Goal: Register for event/course

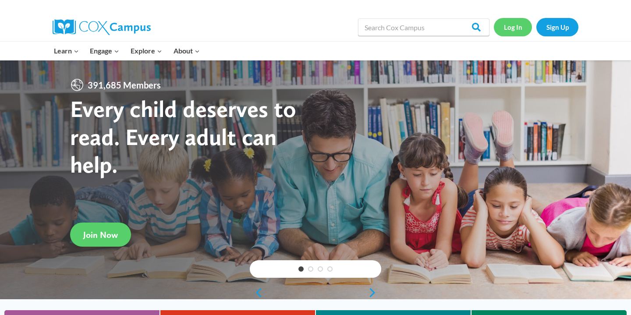
click at [514, 29] on link "Log In" at bounding box center [513, 27] width 38 height 18
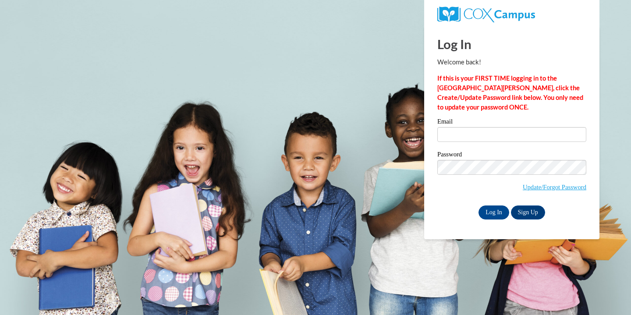
click at [475, 145] on div "Email" at bounding box center [511, 133] width 149 height 30
click at [472, 137] on input "Email" at bounding box center [511, 134] width 149 height 15
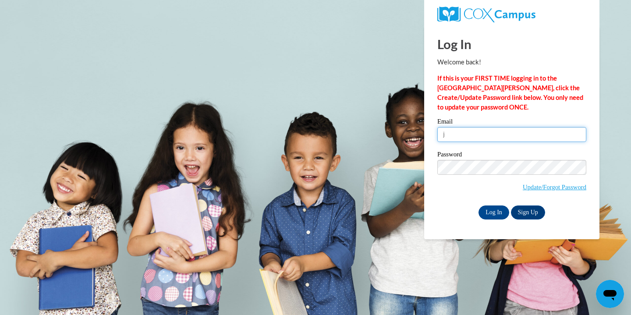
type input "julianicolegrassi@gmail.com"
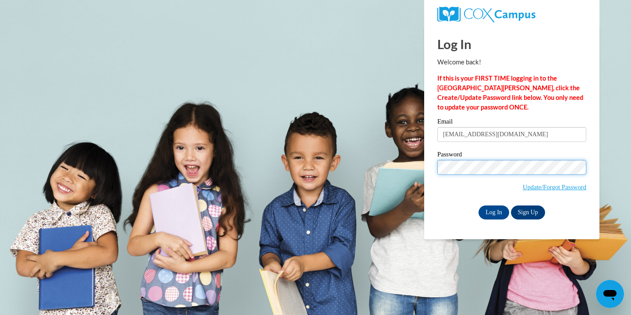
click at [478, 205] on input "Log In" at bounding box center [493, 212] width 31 height 14
click at [491, 211] on input "Log In" at bounding box center [493, 212] width 31 height 14
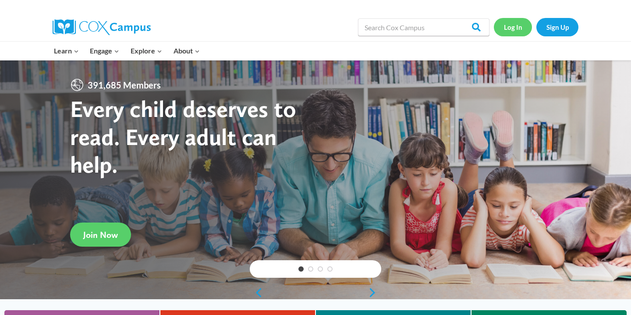
click at [508, 30] on link "Log In" at bounding box center [513, 27] width 38 height 18
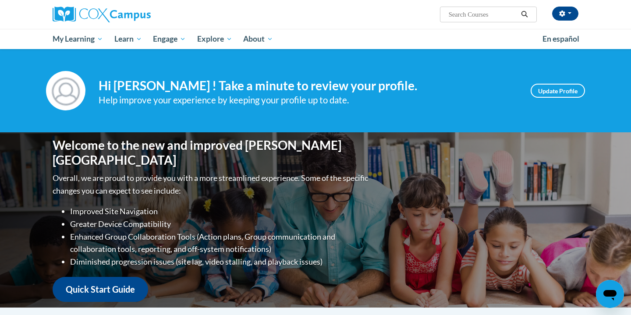
click at [471, 14] on input "Search..." at bounding box center [483, 14] width 70 height 11
paste input "Meaningful Read Alouds for Vocabulary/ Oral Language Comp"
type input "Meaningful Read Alouds for Vocabulary/ Oral Language Comp"
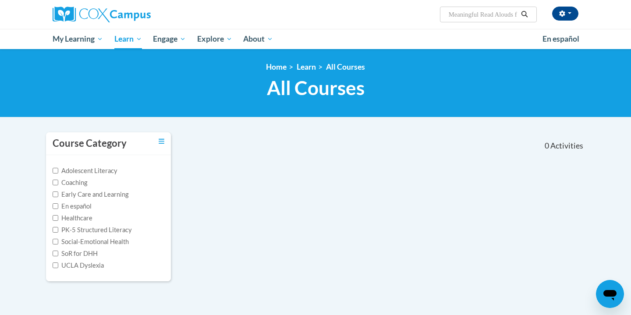
click at [491, 19] on input "Meaningful Read Alouds for Vocabulary/ Oral Language Comp" at bounding box center [483, 14] width 70 height 11
click at [495, 17] on input "Meaningful Read Alouds for Vocabulary/ Oral Language Comp" at bounding box center [483, 14] width 70 height 11
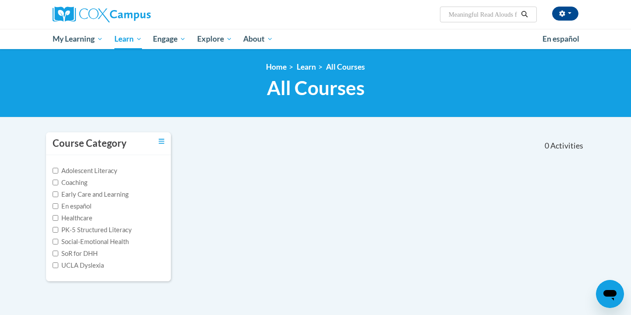
click at [506, 17] on input "Meaningful Read Alouds for Vocabulary/ Oral Language Comp" at bounding box center [483, 14] width 70 height 11
click at [462, 15] on input "Meaningful Read Alouds for Vocabulary/ Oral Language Comp" at bounding box center [483, 14] width 70 height 11
paste input "Search Courses"
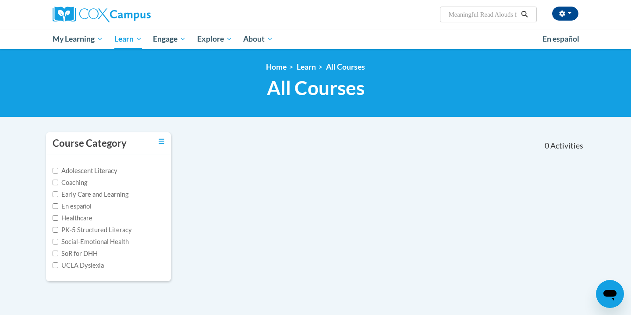
type input "Vocabulary/ Oral Language Comp"
click at [462, 16] on input "Vocabulary/ Oral Language Comp" at bounding box center [483, 14] width 70 height 11
drag, startPoint x: 480, startPoint y: 14, endPoint x: 549, endPoint y: 14, distance: 68.3
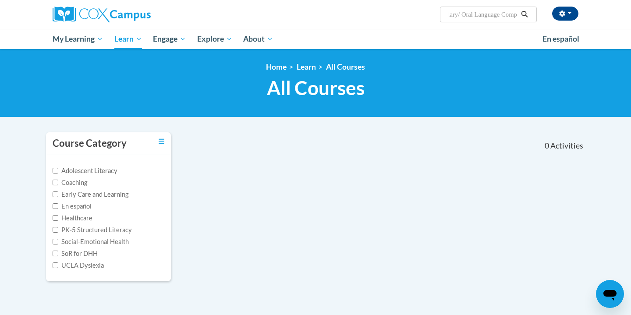
click at [549, 14] on div "Julia Grassi (America/Chicago UTC-05:00) My Profile Inbox My Transcripts Log Ou…" at bounding box center [405, 11] width 359 height 22
type input "Vocabulary"
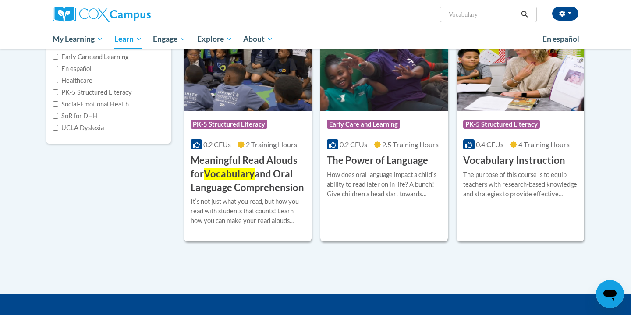
scroll to position [141, 0]
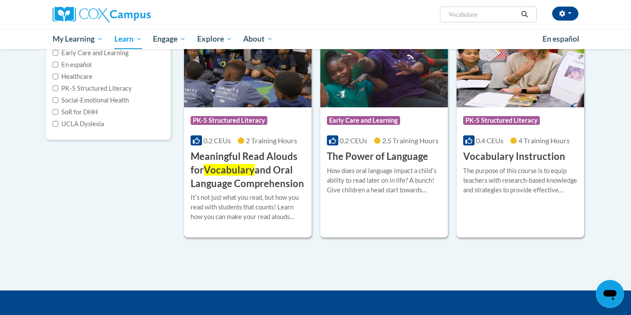
click at [253, 96] on img at bounding box center [247, 62] width 127 height 89
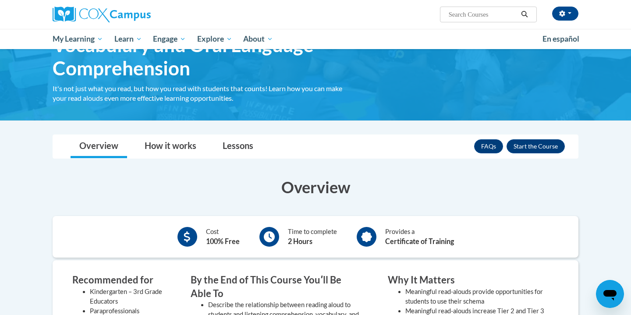
scroll to position [66, 0]
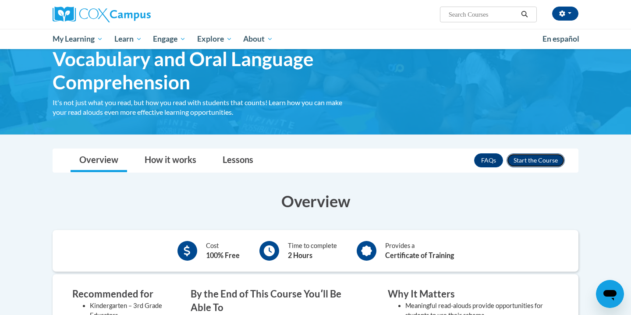
click at [534, 162] on button "Enroll" at bounding box center [535, 160] width 58 height 14
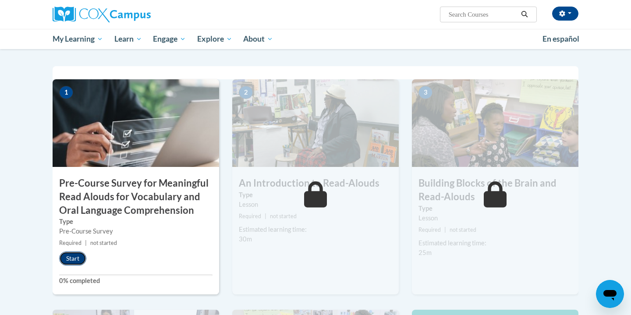
click at [78, 255] on button "Start" at bounding box center [72, 258] width 27 height 14
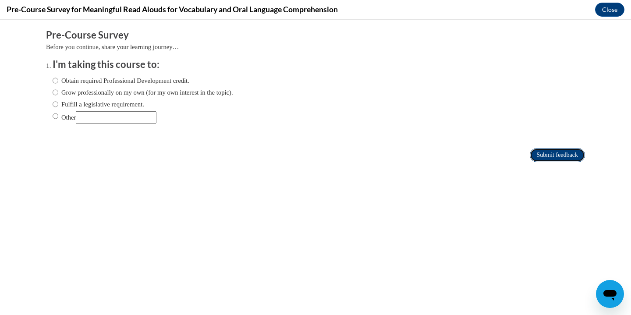
click at [533, 155] on input "Submit feedback" at bounding box center [556, 155] width 55 height 14
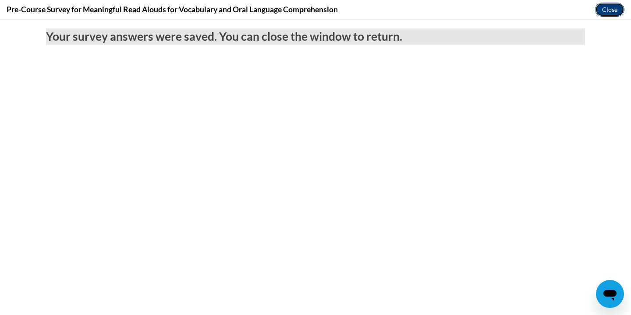
click at [609, 10] on button "Close" at bounding box center [609, 10] width 29 height 14
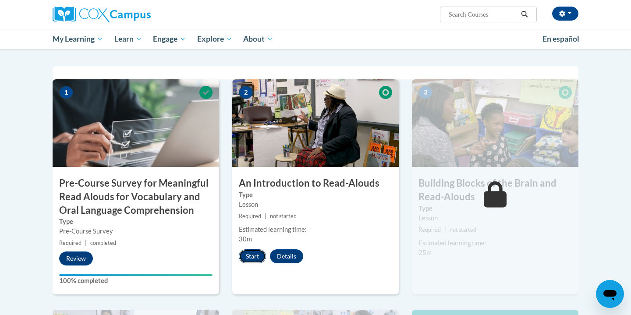
click at [250, 258] on button "Start" at bounding box center [252, 256] width 27 height 14
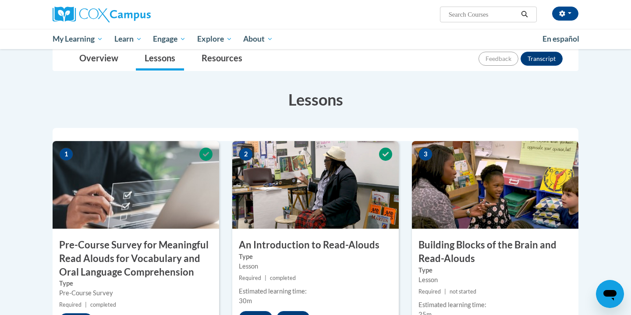
scroll to position [215, 0]
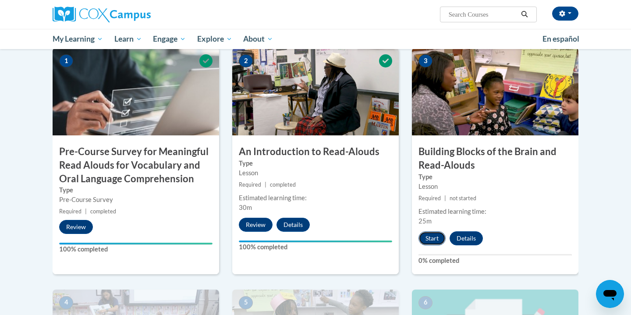
click at [433, 244] on button "Start" at bounding box center [431, 238] width 27 height 14
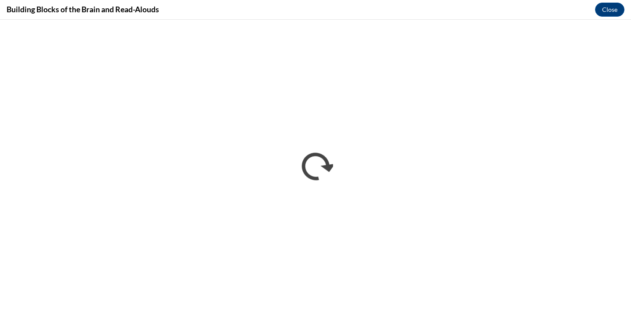
scroll to position [0, 0]
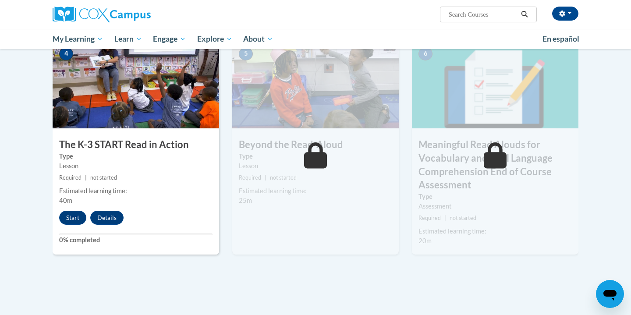
scroll to position [465, 0]
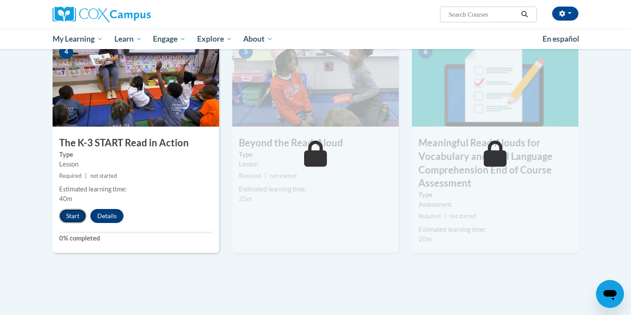
click at [75, 218] on button "Start" at bounding box center [72, 216] width 27 height 14
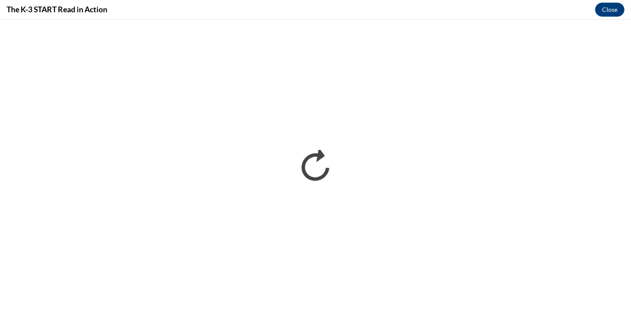
scroll to position [0, 0]
